Goal: Transaction & Acquisition: Purchase product/service

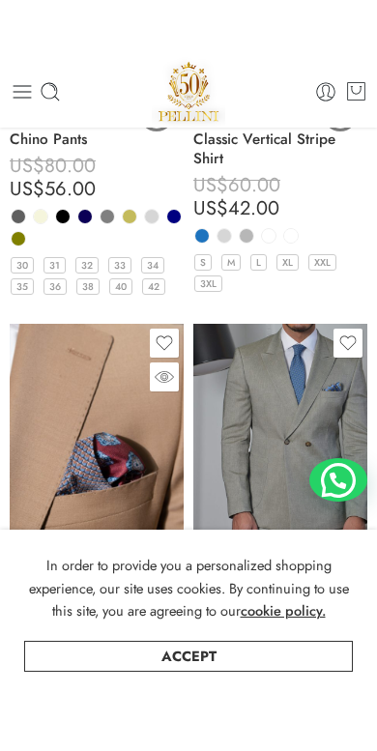
scroll to position [8157, 0]
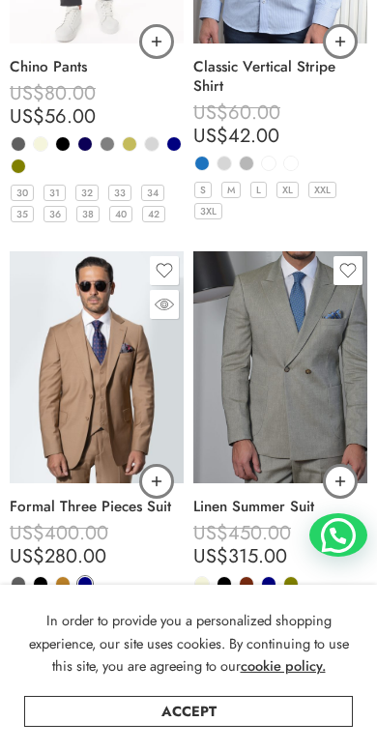
click at [80, 577] on span at bounding box center [85, 584] width 14 height 14
click at [80, 578] on span at bounding box center [85, 584] width 12 height 12
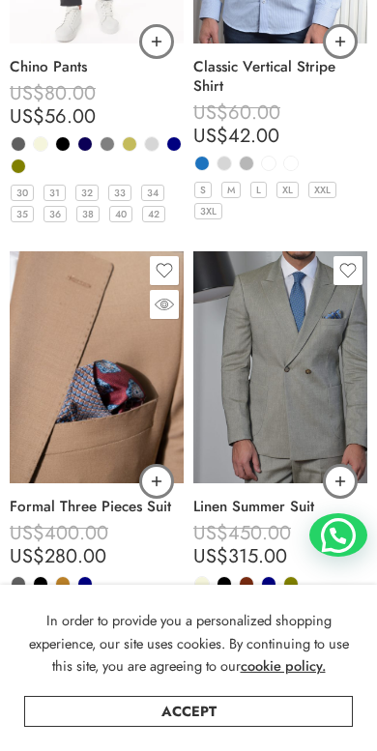
click at [102, 383] on img at bounding box center [97, 367] width 174 height 232
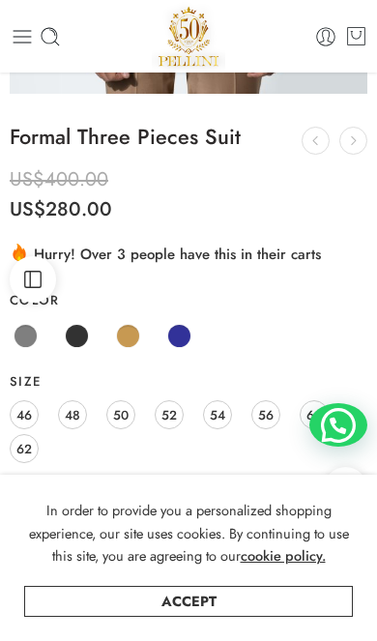
scroll to position [461, 0]
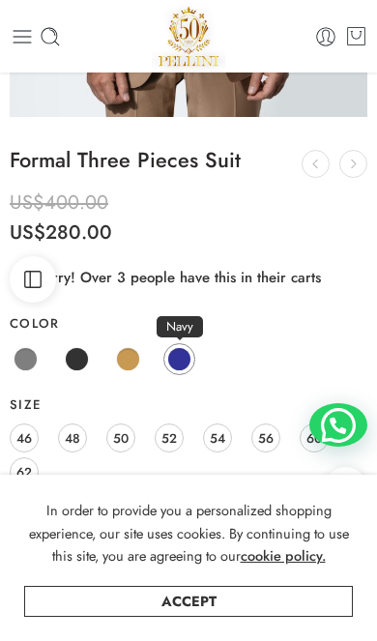
click at [180, 348] on span at bounding box center [179, 359] width 24 height 24
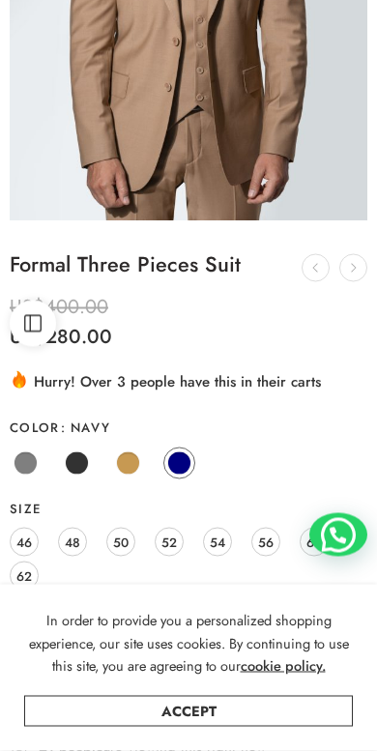
scroll to position [373, 0]
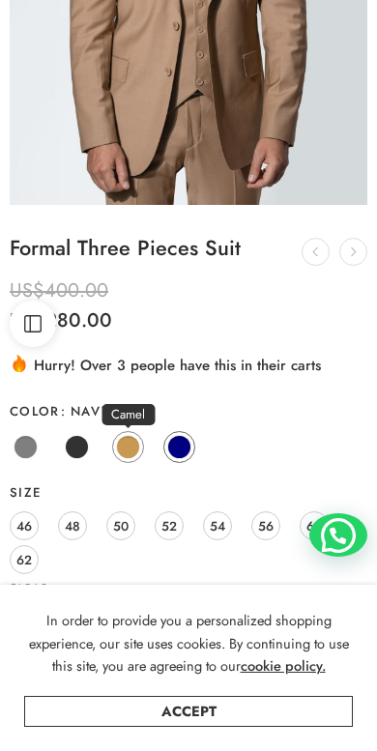
click at [137, 440] on span at bounding box center [128, 447] width 24 height 24
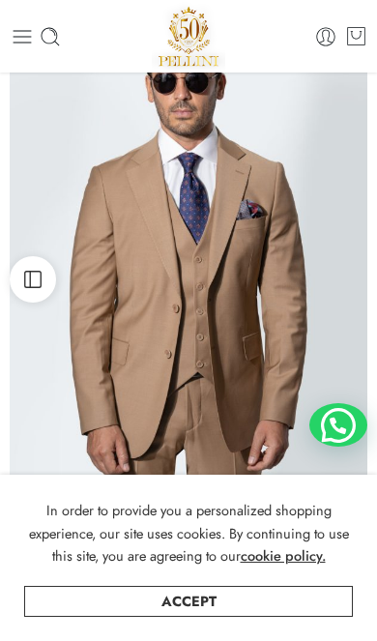
scroll to position [74, 0]
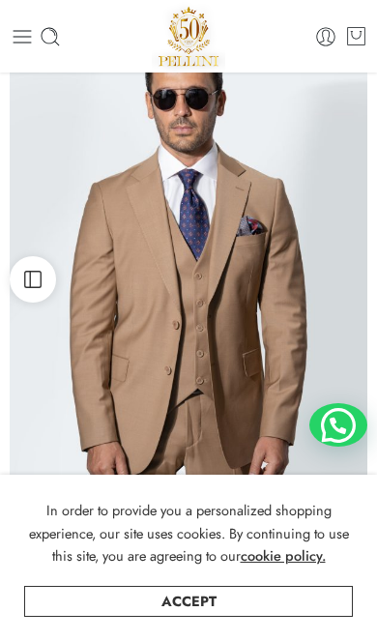
click at [221, 296] on img at bounding box center [189, 265] width 358 height 476
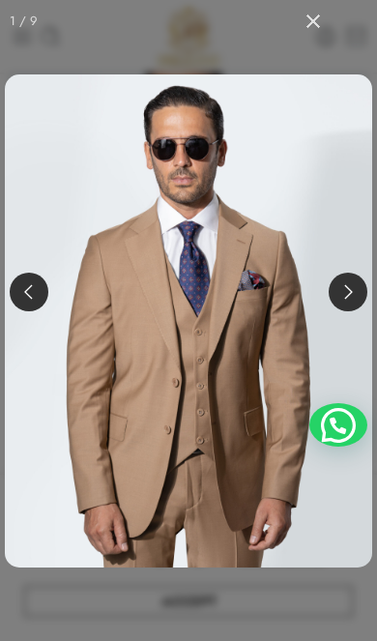
click at [346, 284] on button at bounding box center [348, 292] width 39 height 39
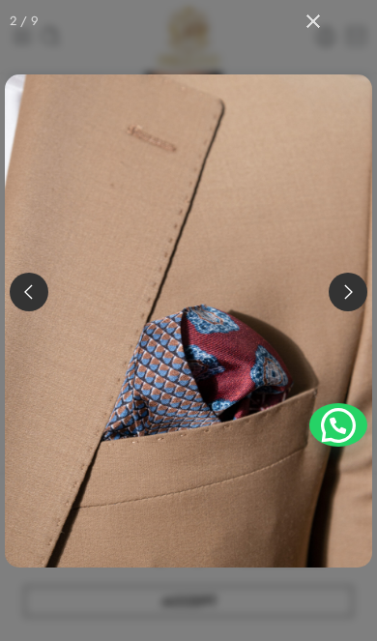
click at [346, 286] on button at bounding box center [348, 292] width 39 height 39
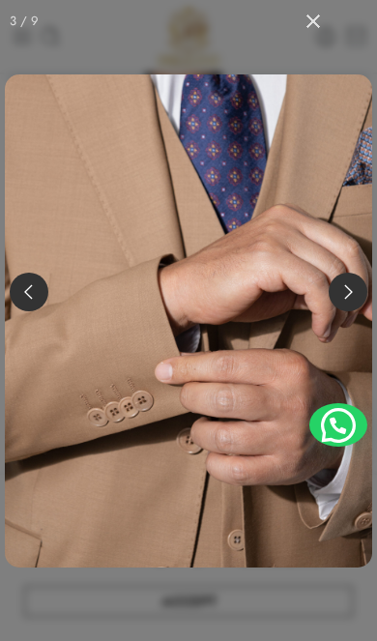
click at [346, 287] on button at bounding box center [348, 292] width 39 height 39
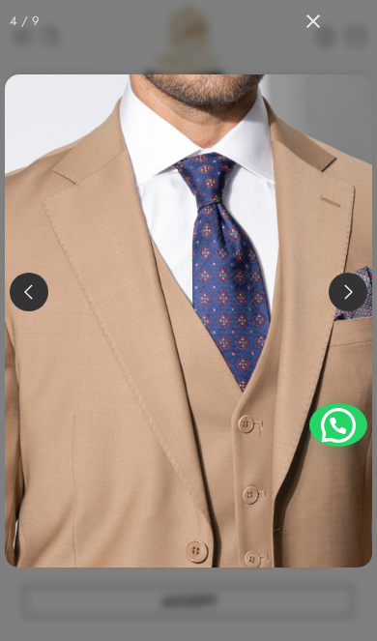
click at [343, 295] on button at bounding box center [348, 292] width 39 height 39
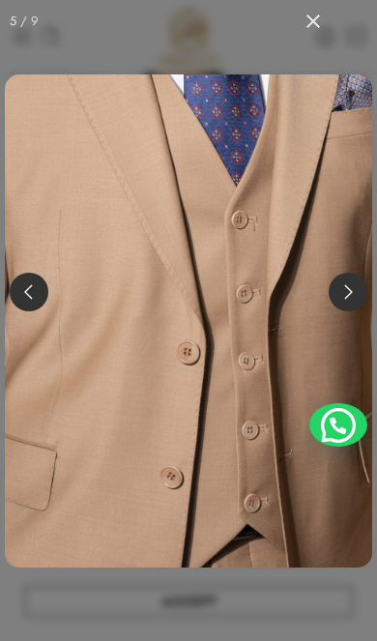
click at [343, 295] on button at bounding box center [348, 292] width 39 height 39
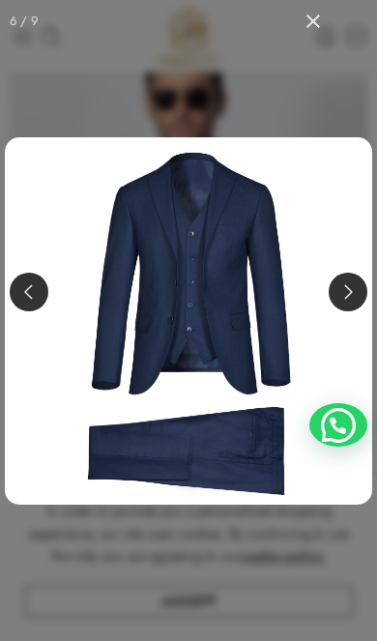
click at [343, 295] on button at bounding box center [348, 292] width 39 height 39
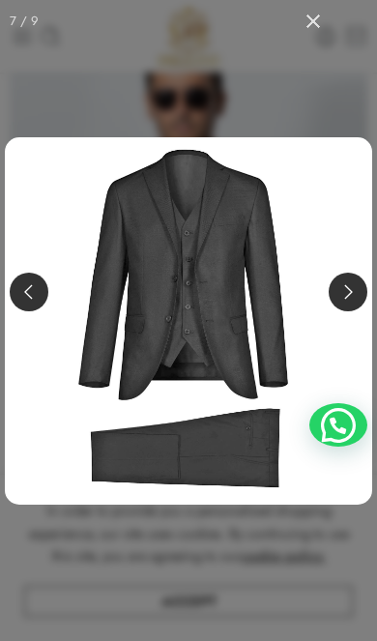
click at [343, 295] on button at bounding box center [348, 292] width 39 height 39
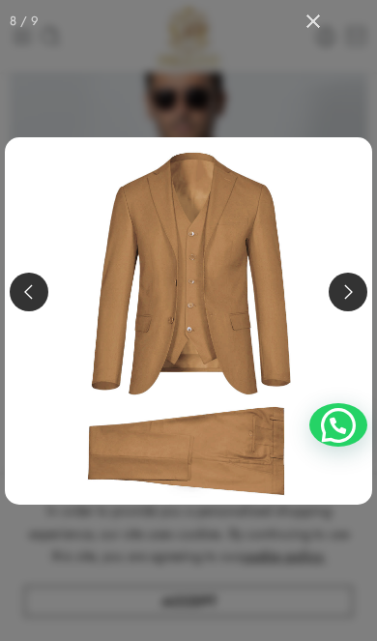
click at [343, 295] on button at bounding box center [348, 292] width 39 height 39
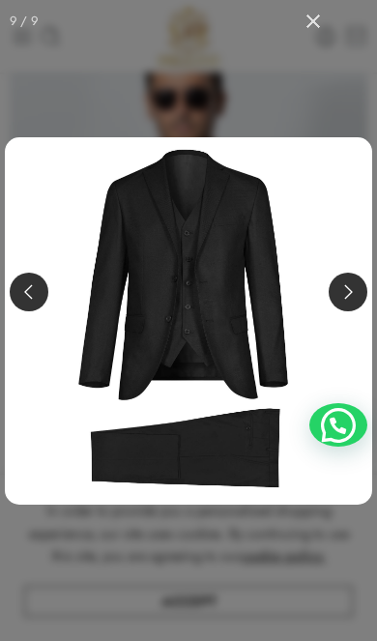
click at [343, 295] on button at bounding box center [348, 292] width 39 height 39
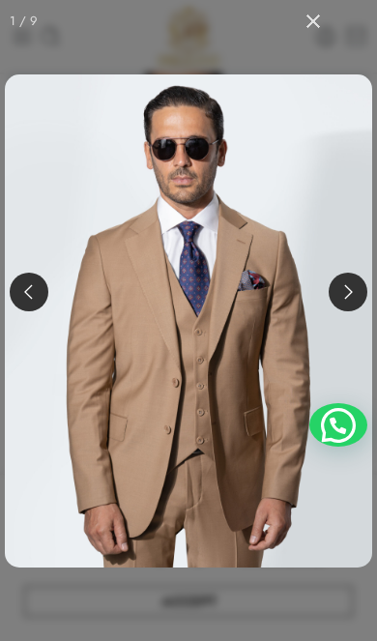
click at [343, 295] on button at bounding box center [348, 292] width 39 height 39
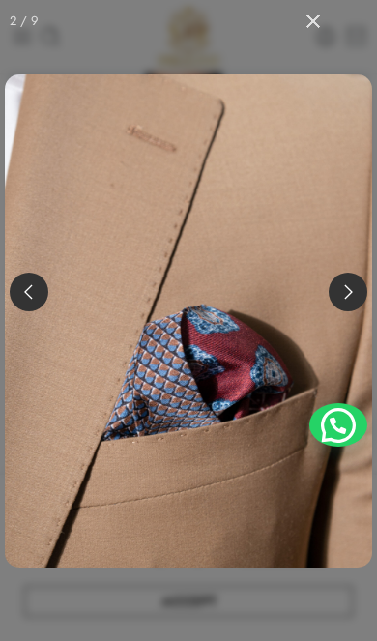
click at [343, 295] on button at bounding box center [348, 292] width 39 height 39
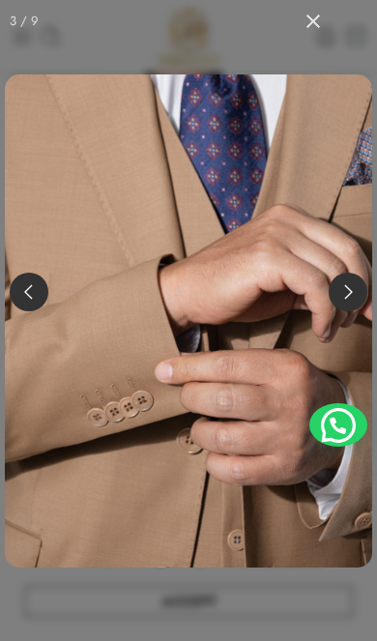
click at [343, 295] on button at bounding box center [348, 292] width 39 height 39
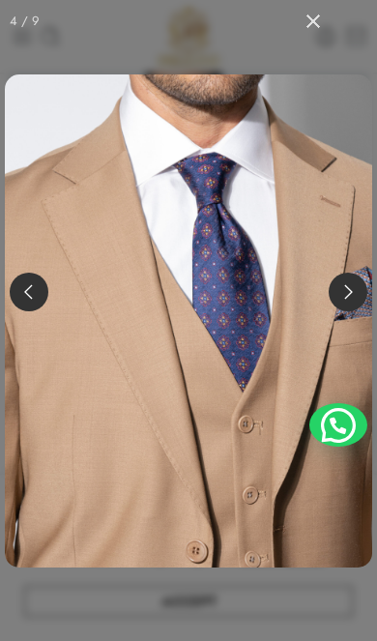
click at [343, 295] on button at bounding box center [348, 292] width 39 height 39
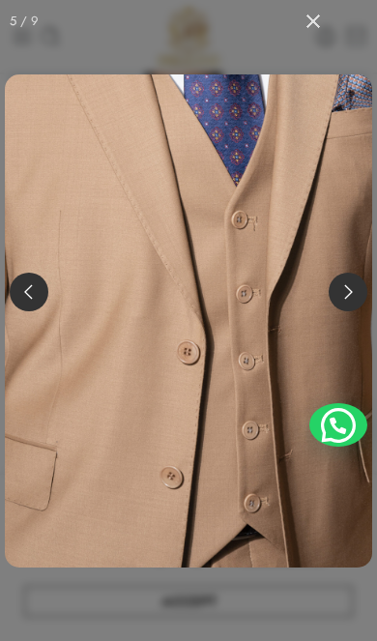
click at [343, 295] on button at bounding box center [348, 292] width 39 height 39
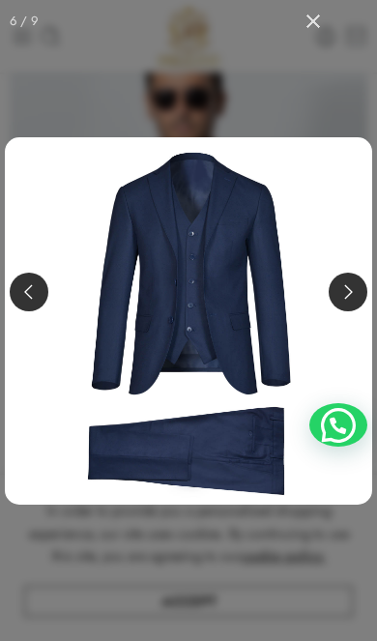
click at [343, 295] on button at bounding box center [348, 292] width 39 height 39
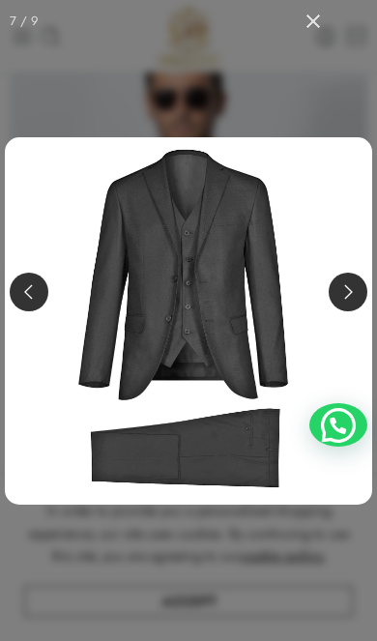
click at [343, 295] on button at bounding box center [348, 292] width 39 height 39
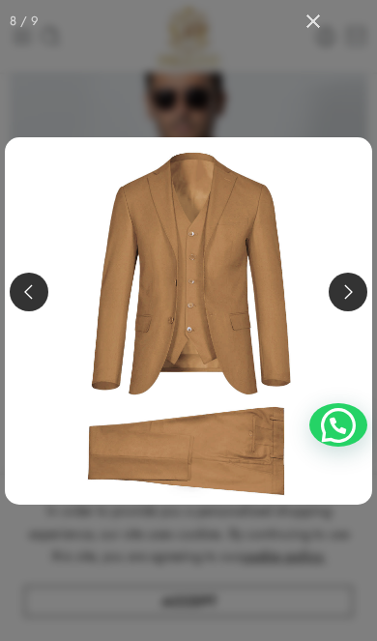
click at [343, 295] on button at bounding box center [348, 292] width 39 height 39
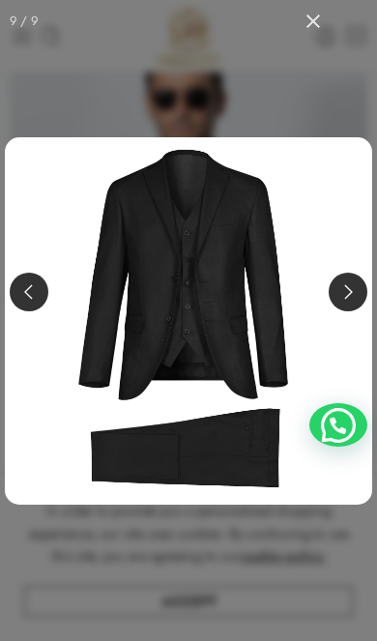
click at [343, 295] on button at bounding box center [348, 292] width 39 height 39
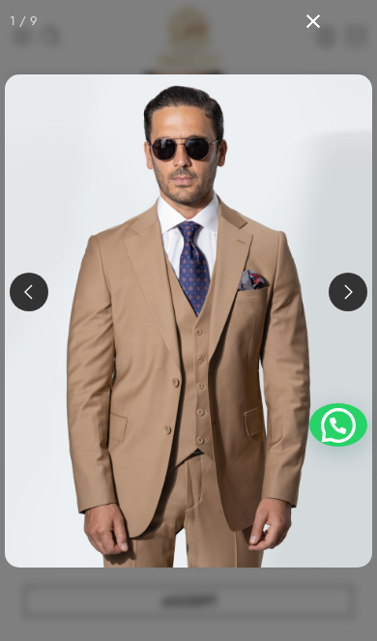
click at [310, 18] on button at bounding box center [313, 21] width 43 height 43
